Goal: Ask a question

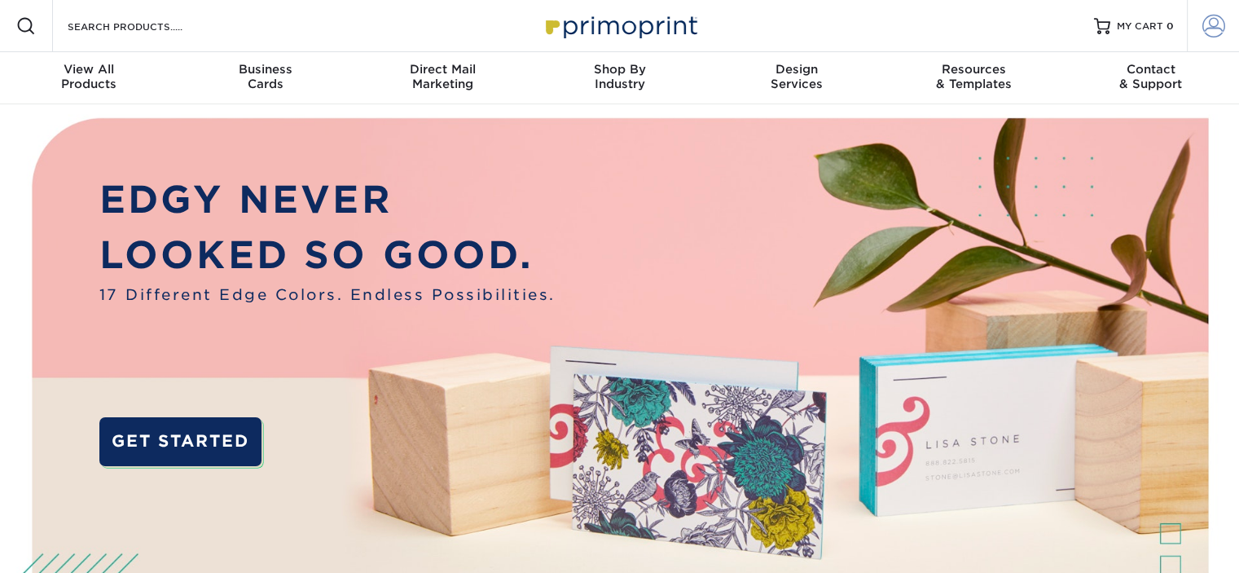
click at [1206, 20] on span at bounding box center [1213, 26] width 23 height 23
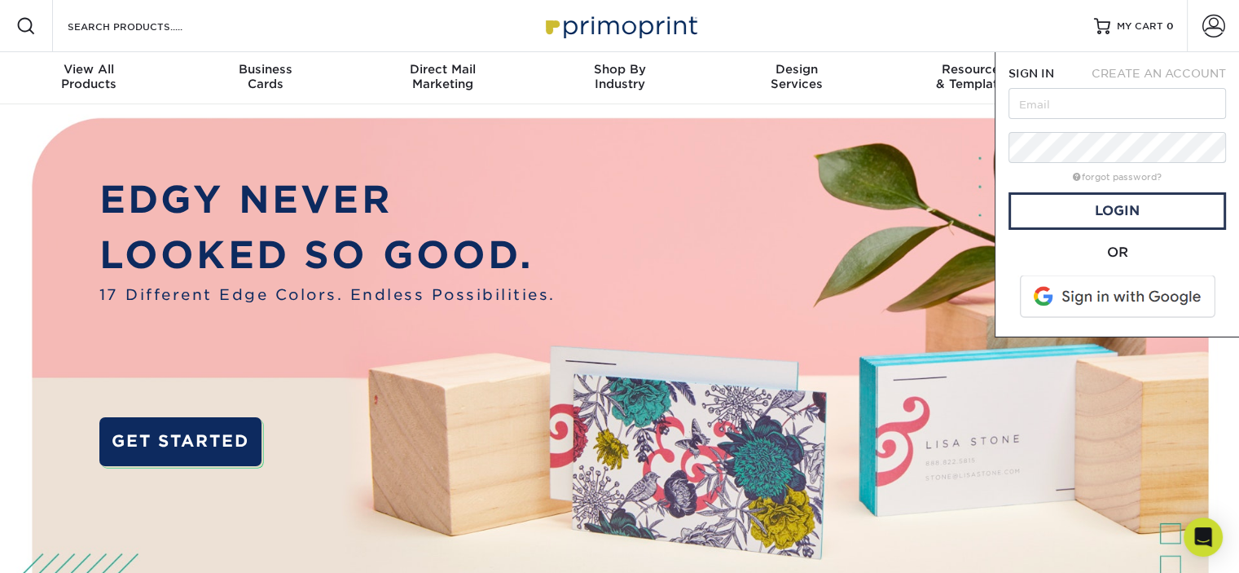
click at [1140, 299] on span at bounding box center [1119, 296] width 208 height 42
click at [1207, 540] on icon "Open Intercom Messenger" at bounding box center [1203, 536] width 21 height 21
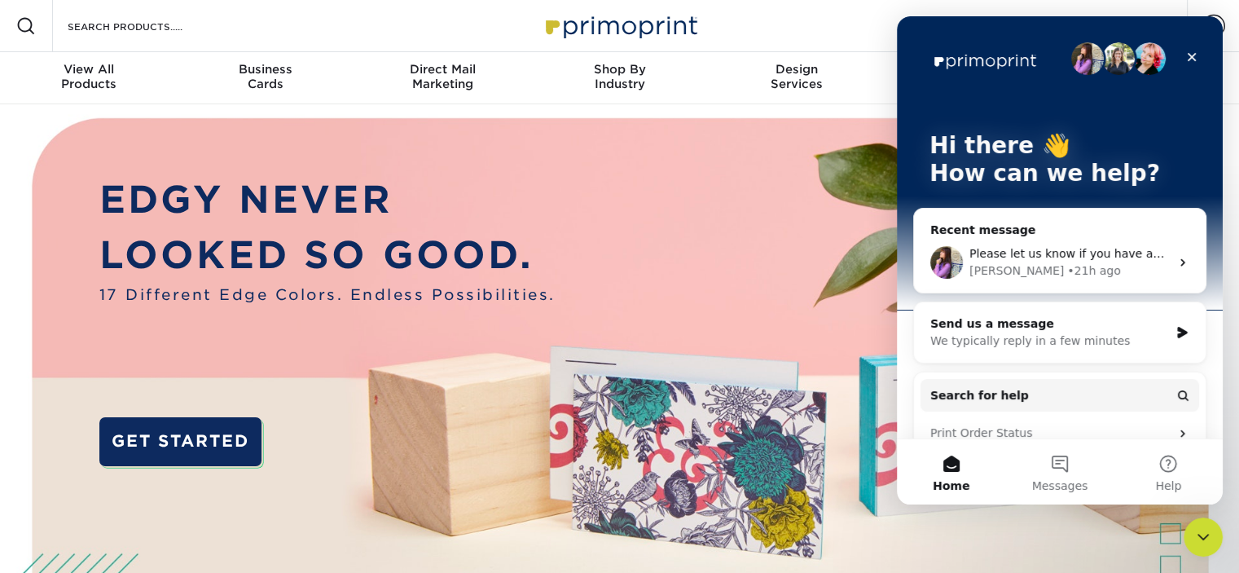
click at [1065, 229] on div "Recent message" at bounding box center [1059, 230] width 259 height 17
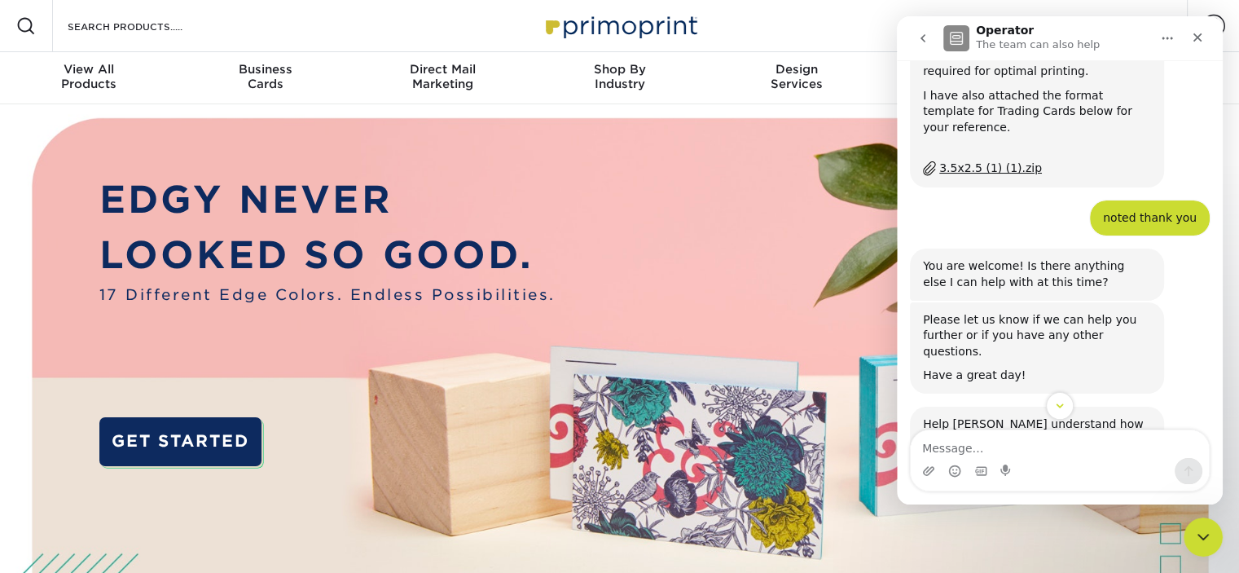
scroll to position [1364, 0]
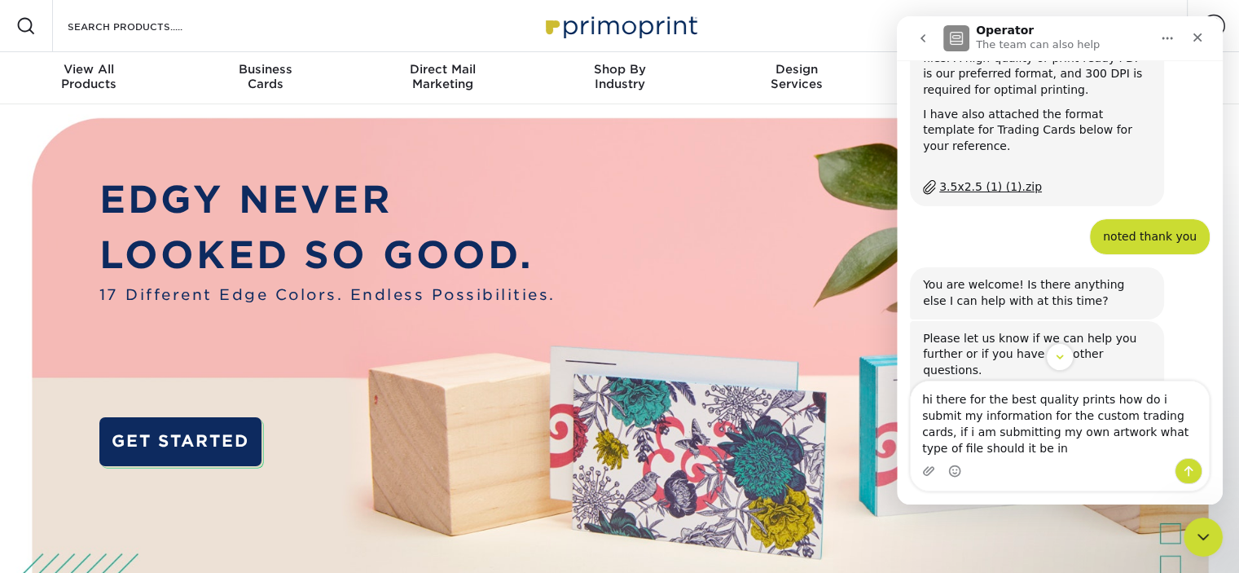
type textarea "hi there for the best quality prints how do i submit my information for the cus…"
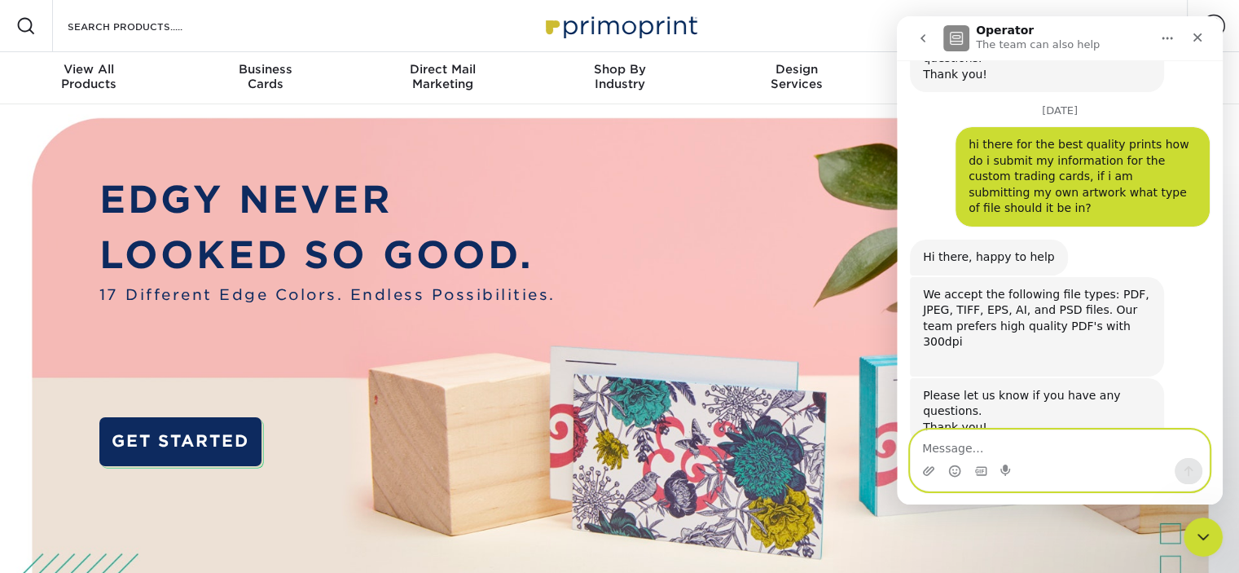
scroll to position [2379, 0]
click at [1022, 446] on textarea "Message…" at bounding box center [1060, 444] width 298 height 28
type textarea "what is 300 dpi?"
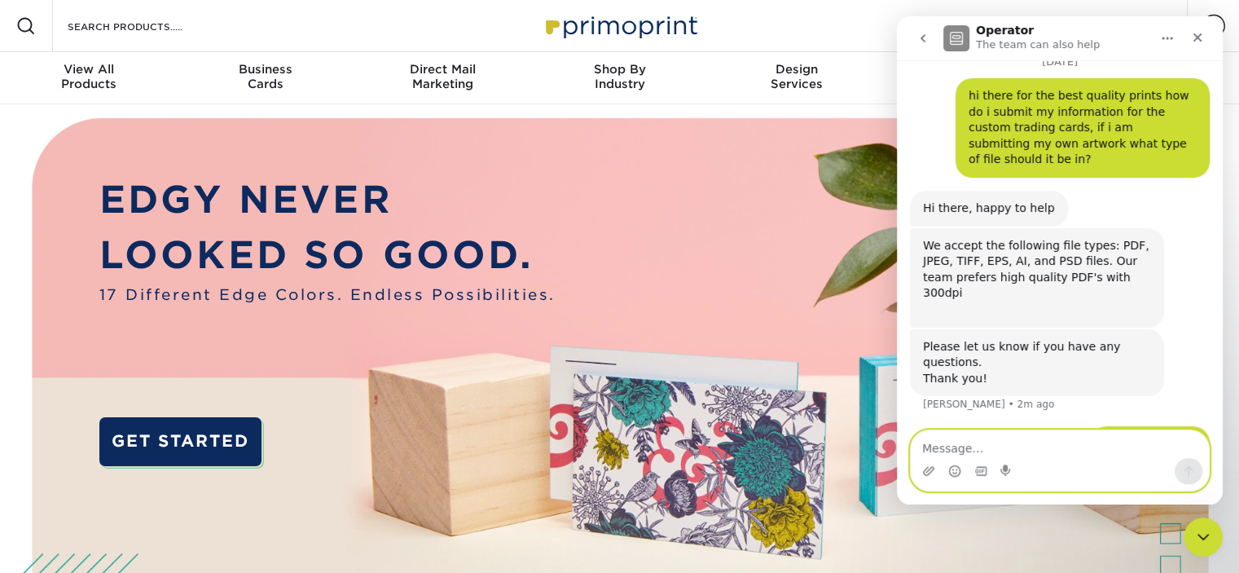
scroll to position [2427, 0]
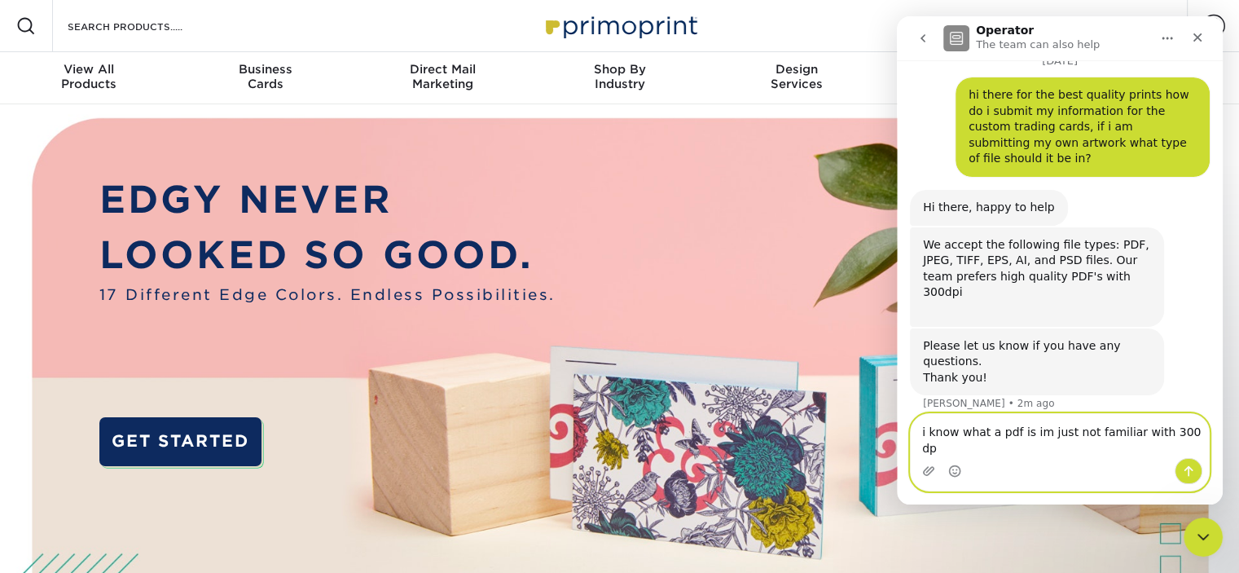
type textarea "i know what a pdf is im just not familiar with 300 dpi"
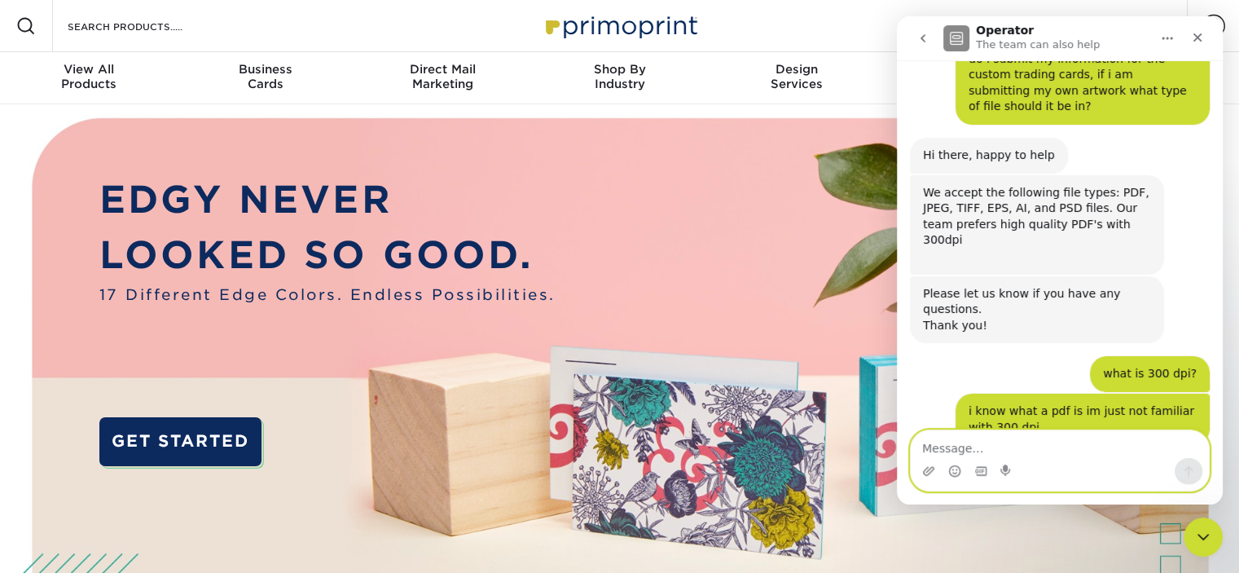
scroll to position [2577, 0]
